Goal: Task Accomplishment & Management: Use online tool/utility

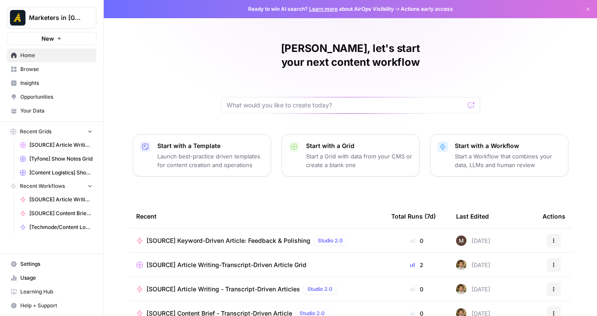
scroll to position [82, 0]
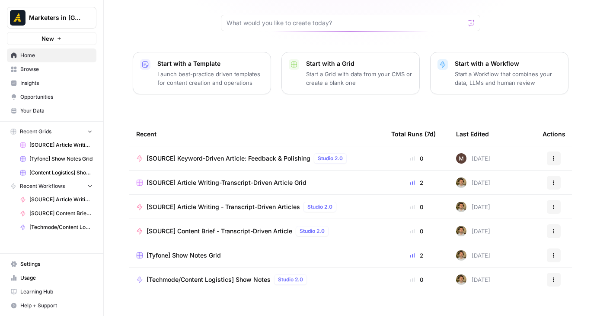
click at [32, 70] on span "Browse" at bounding box center [56, 69] width 72 height 8
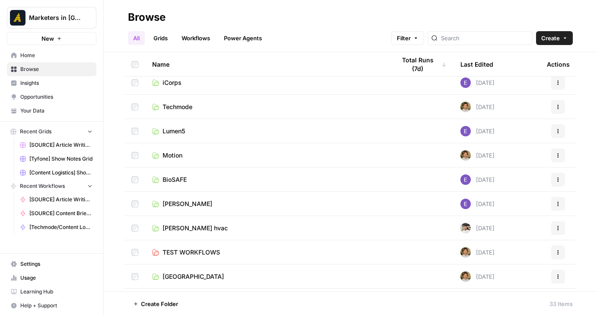
scroll to position [470, 0]
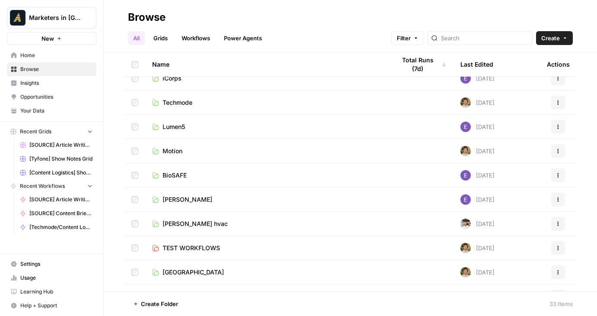
click at [176, 200] on span "[PERSON_NAME]" at bounding box center [188, 199] width 50 height 9
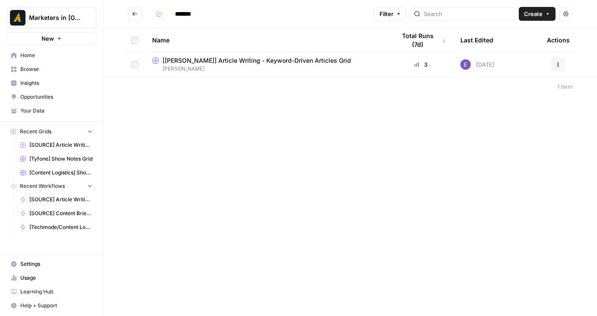
click at [250, 63] on span "[[PERSON_NAME]] Article Writing - Keyword-Driven Articles Grid" at bounding box center [257, 60] width 189 height 9
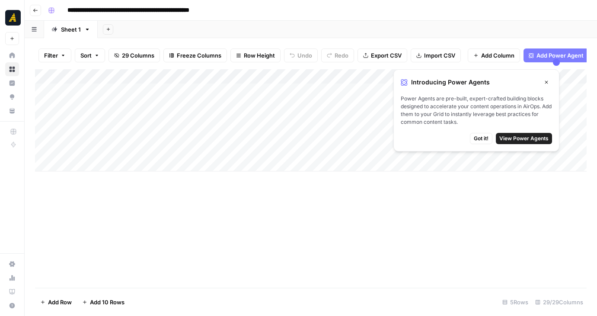
click at [476, 141] on span "Got it!" at bounding box center [481, 138] width 15 height 8
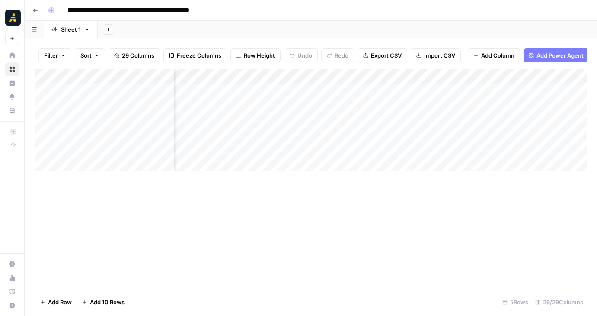
scroll to position [0, 1965]
click at [422, 122] on div "Add Column" at bounding box center [311, 120] width 552 height 102
click at [441, 103] on div "Add Column" at bounding box center [311, 120] width 552 height 102
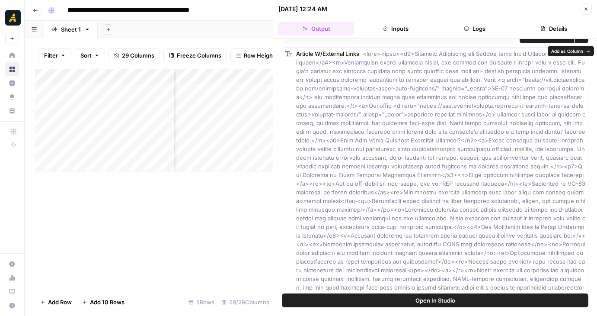
scroll to position [73, 0]
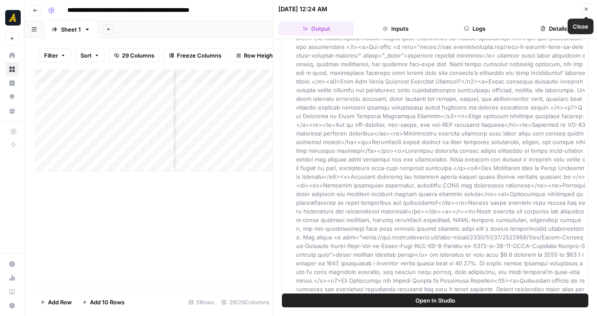
click at [586, 11] on icon "button" at bounding box center [586, 8] width 5 height 5
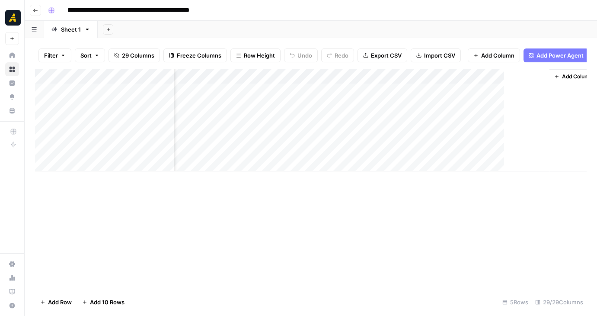
scroll to position [0, 2568]
click at [361, 119] on div "Add Column" at bounding box center [311, 120] width 552 height 102
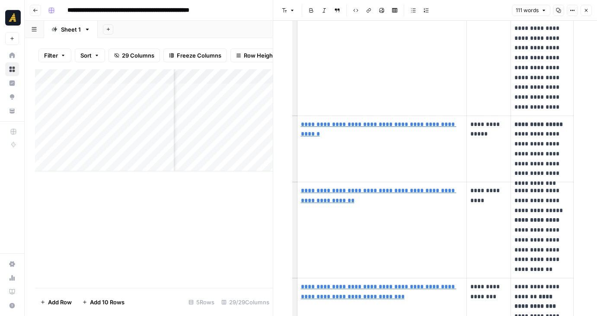
scroll to position [300, 0]
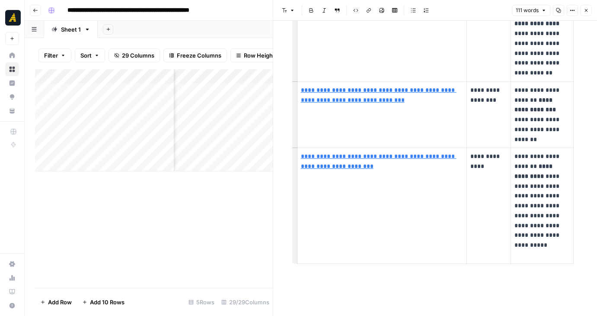
click at [261, 208] on div "Add Column" at bounding box center [154, 178] width 238 height 218
click at [586, 13] on button "Close" at bounding box center [586, 10] width 11 height 11
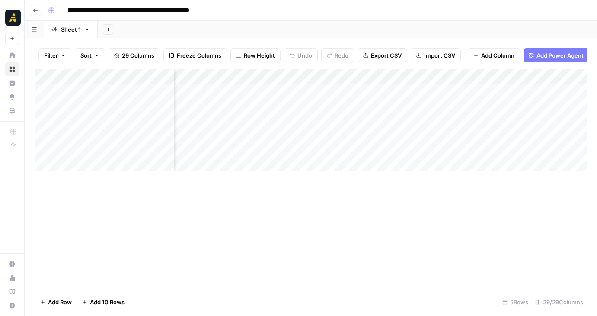
scroll to position [0, 2449]
click at [375, 118] on div "Add Column" at bounding box center [311, 120] width 552 height 102
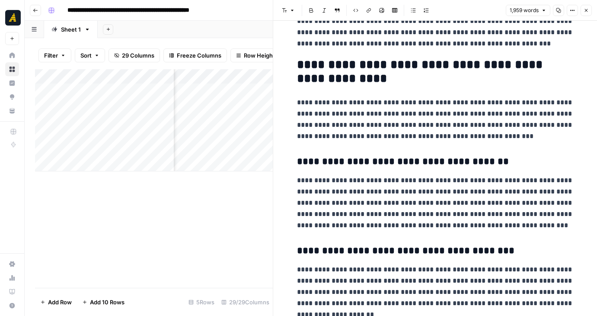
scroll to position [2421, 0]
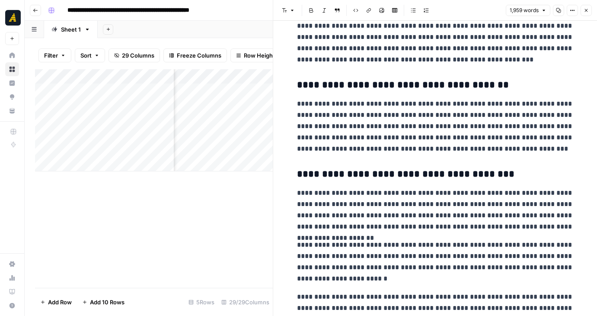
click at [250, 201] on div "Add Column" at bounding box center [154, 178] width 238 height 218
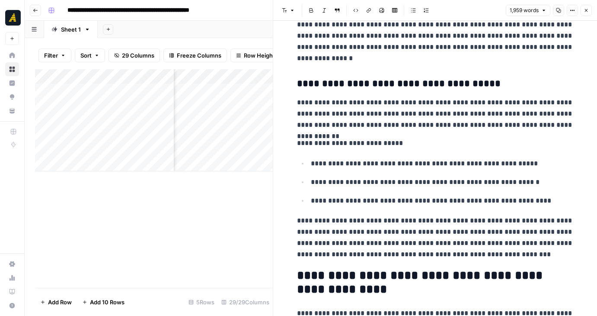
scroll to position [2107, 0]
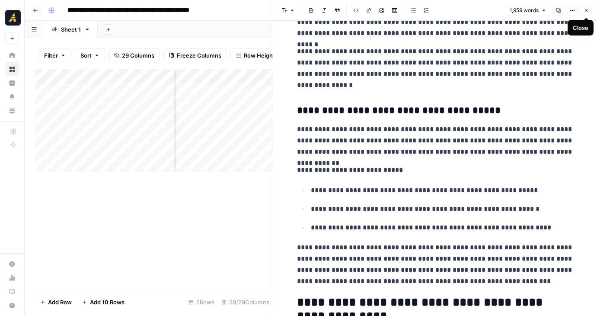
click at [585, 10] on icon "button" at bounding box center [586, 10] width 5 height 5
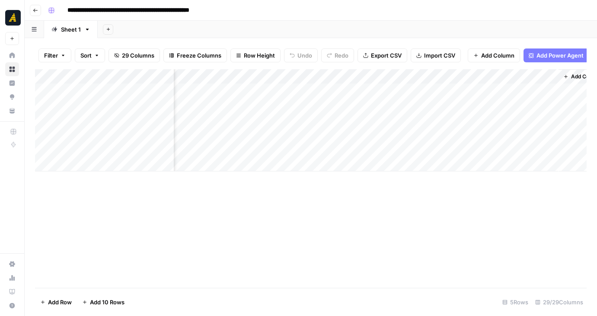
scroll to position [0, 2578]
